Goal: Navigation & Orientation: Understand site structure

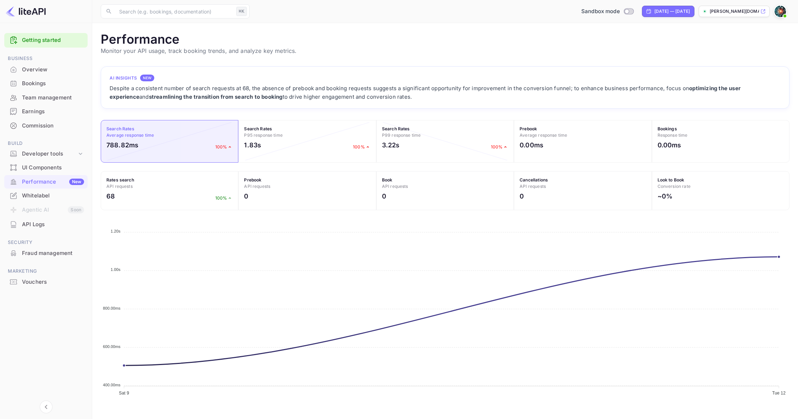
scroll to position [183, 689]
click at [37, 66] on div "Overview" at bounding box center [53, 70] width 62 height 8
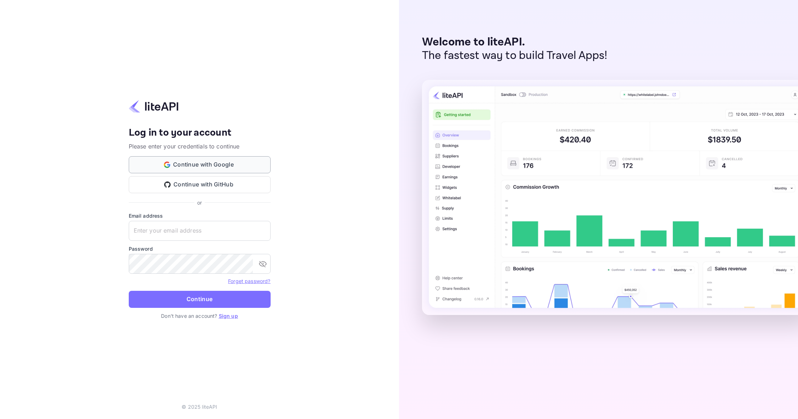
click at [157, 160] on button "Continue with Google" at bounding box center [200, 164] width 142 height 17
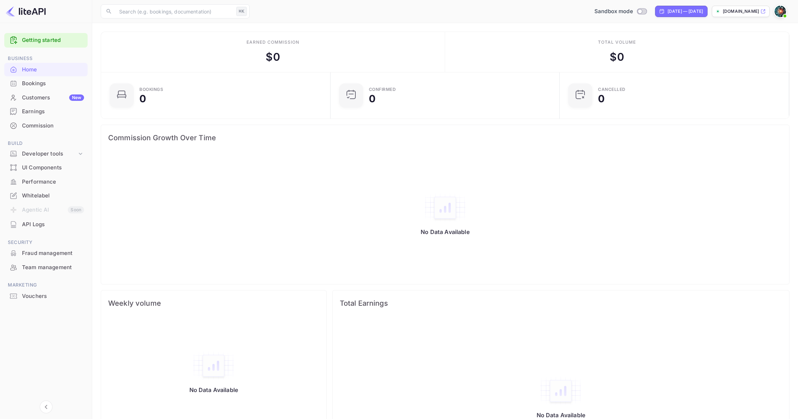
click at [36, 96] on div "Customers New" at bounding box center [53, 98] width 62 height 8
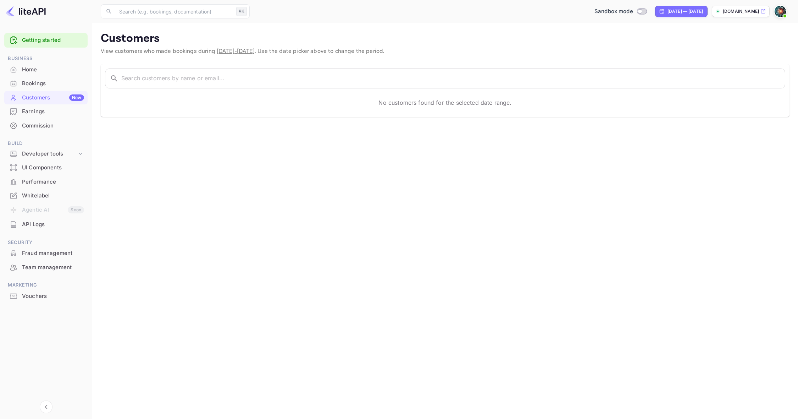
click at [50, 181] on div "Performance" at bounding box center [53, 182] width 62 height 8
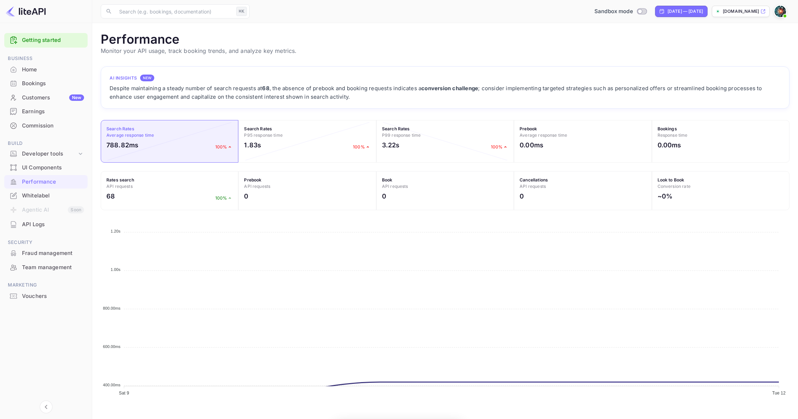
scroll to position [183, 689]
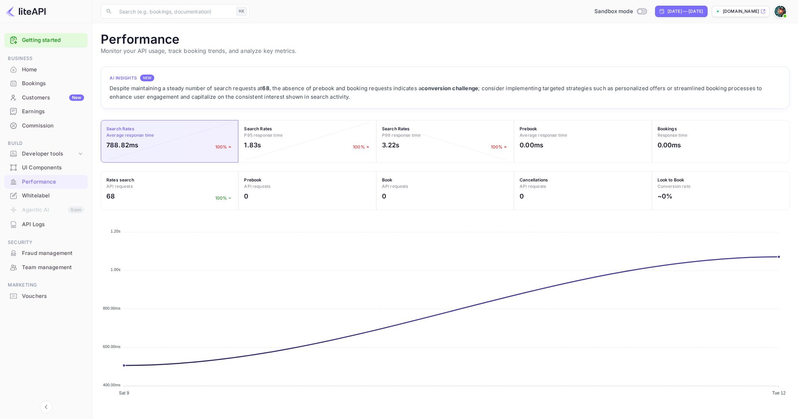
click at [51, 220] on div "API Logs" at bounding box center [53, 224] width 62 height 8
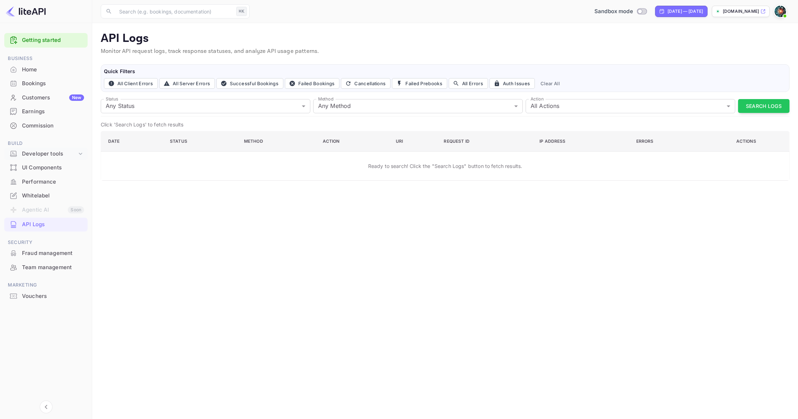
click at [43, 153] on div "Developer tools" at bounding box center [49, 154] width 55 height 8
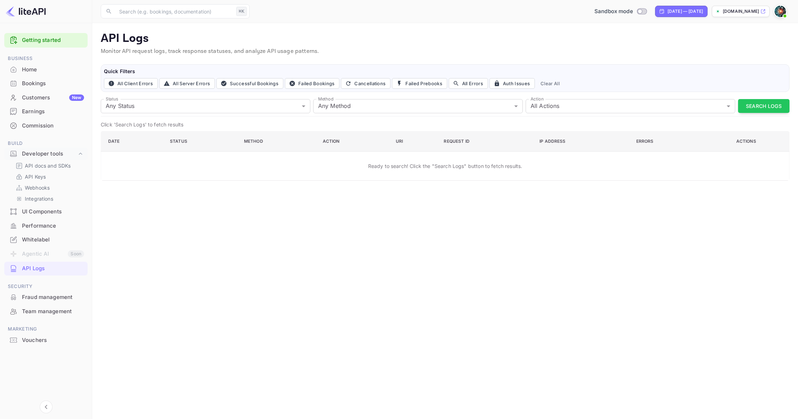
click at [737, 14] on p "[DOMAIN_NAME]" at bounding box center [741, 11] width 36 height 6
click at [26, 42] on link "Getting started" at bounding box center [53, 40] width 62 height 8
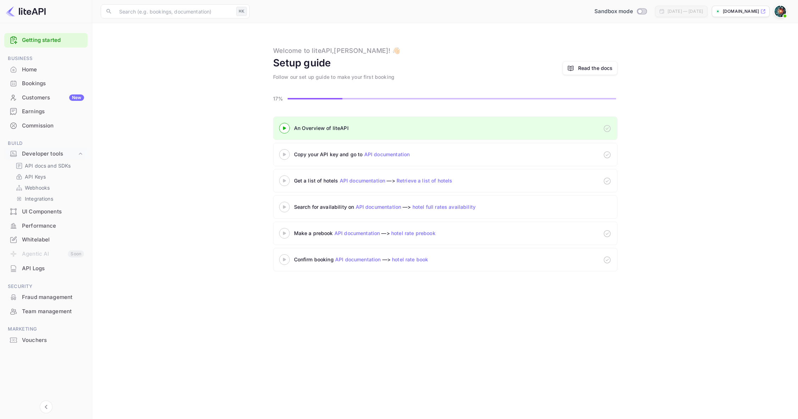
click at [590, 70] on div "Read the docs" at bounding box center [595, 67] width 35 height 7
click at [782, 9] on img at bounding box center [780, 11] width 11 height 11
click at [727, 59] on div "Settings" at bounding box center [746, 56] width 82 height 17
